Goal: Navigation & Orientation: Find specific page/section

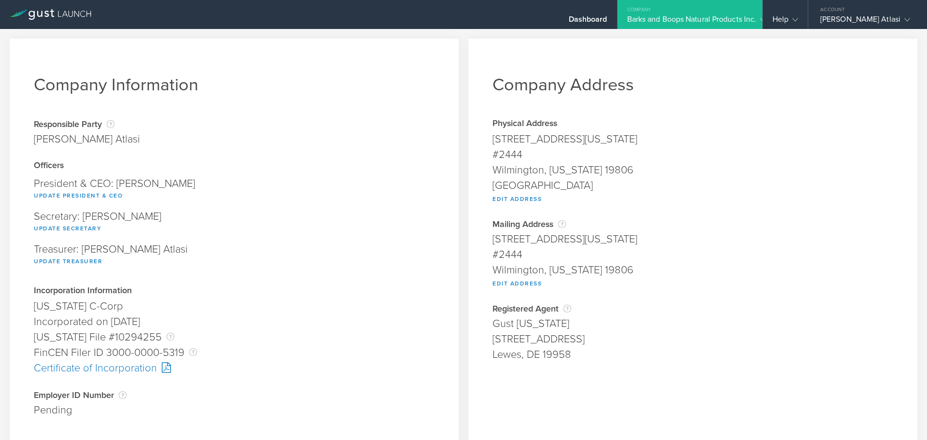
click at [672, 12] on div "Company" at bounding box center [690, 7] width 145 height 14
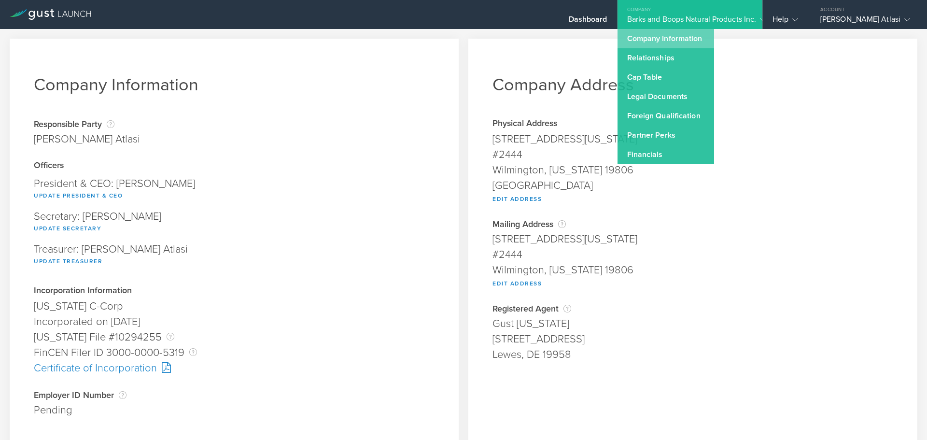
click at [643, 39] on link "Company Information" at bounding box center [666, 38] width 97 height 19
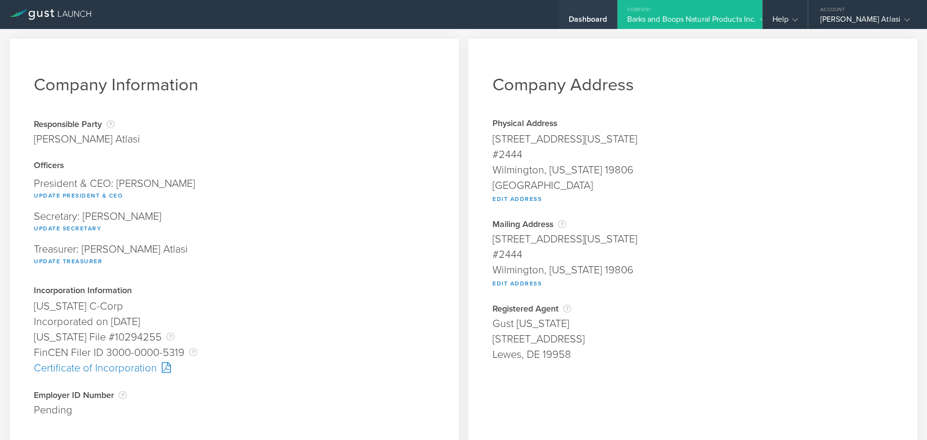
click at [567, 13] on div "Dashboard" at bounding box center [588, 14] width 58 height 29
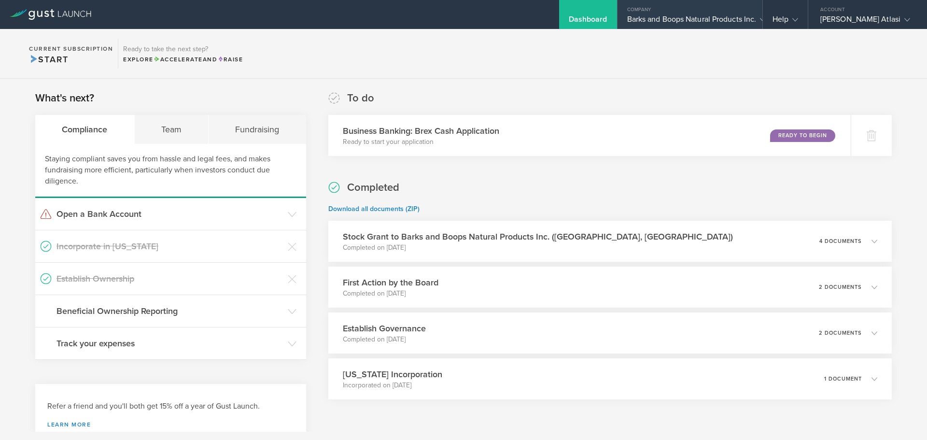
click at [632, 7] on div "Company" at bounding box center [690, 7] width 145 height 14
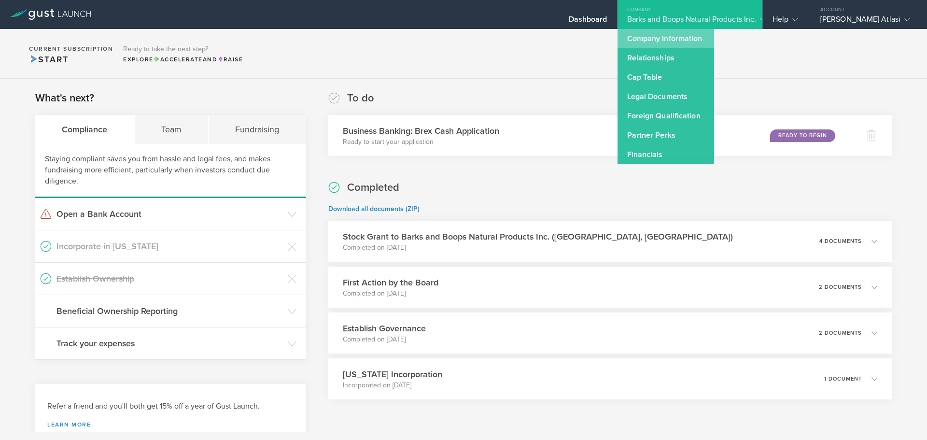
click at [639, 39] on link "Company Information" at bounding box center [666, 38] width 97 height 19
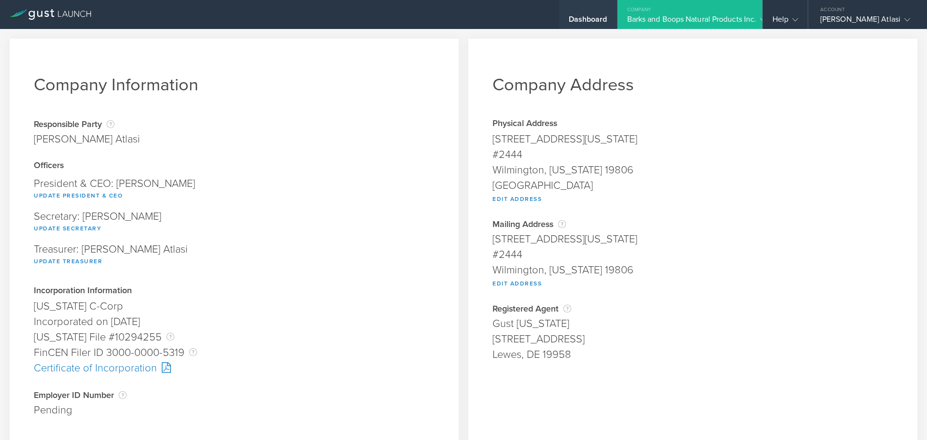
click at [587, 23] on div "Dashboard" at bounding box center [588, 21] width 39 height 14
